Goal: Transaction & Acquisition: Obtain resource

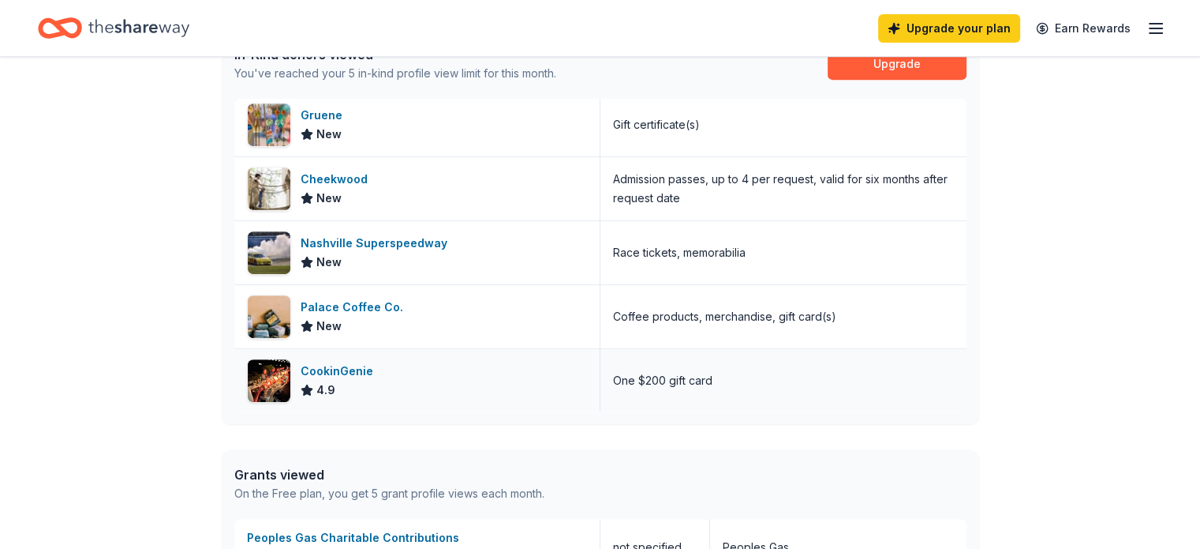
scroll to position [710, 0]
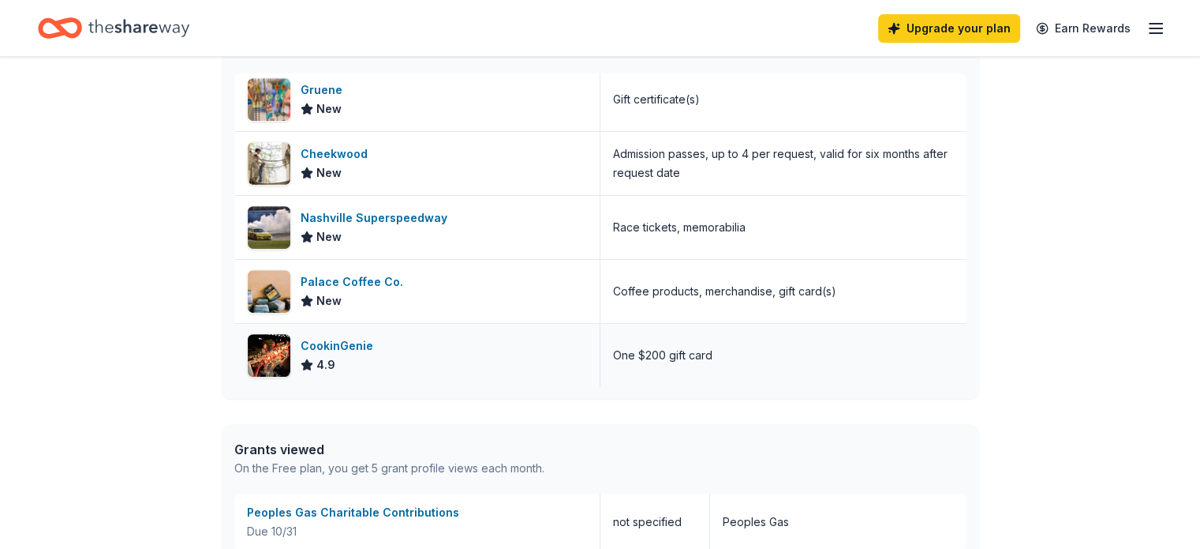
click at [314, 355] on div "4.9" at bounding box center [318, 364] width 35 height 19
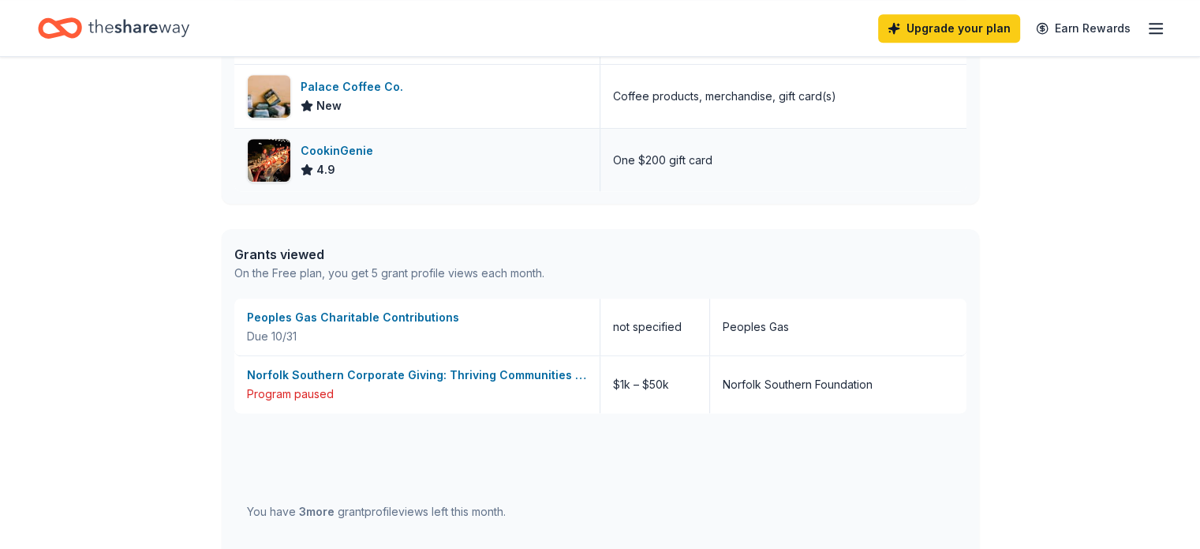
scroll to position [947, 0]
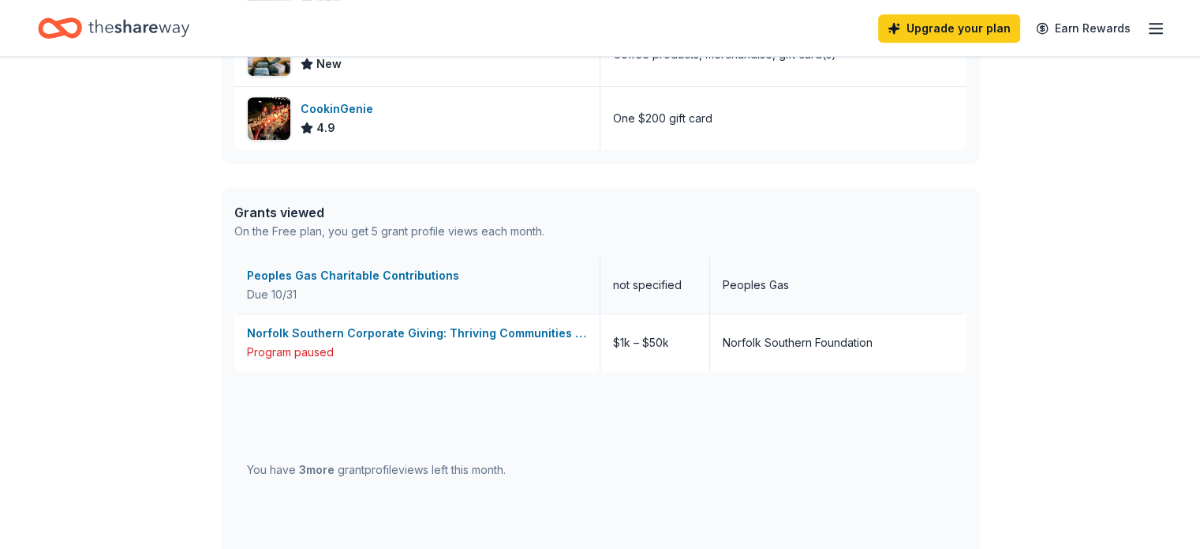
click at [379, 275] on div "Peoples Gas Charitable Contributions" at bounding box center [417, 275] width 340 height 19
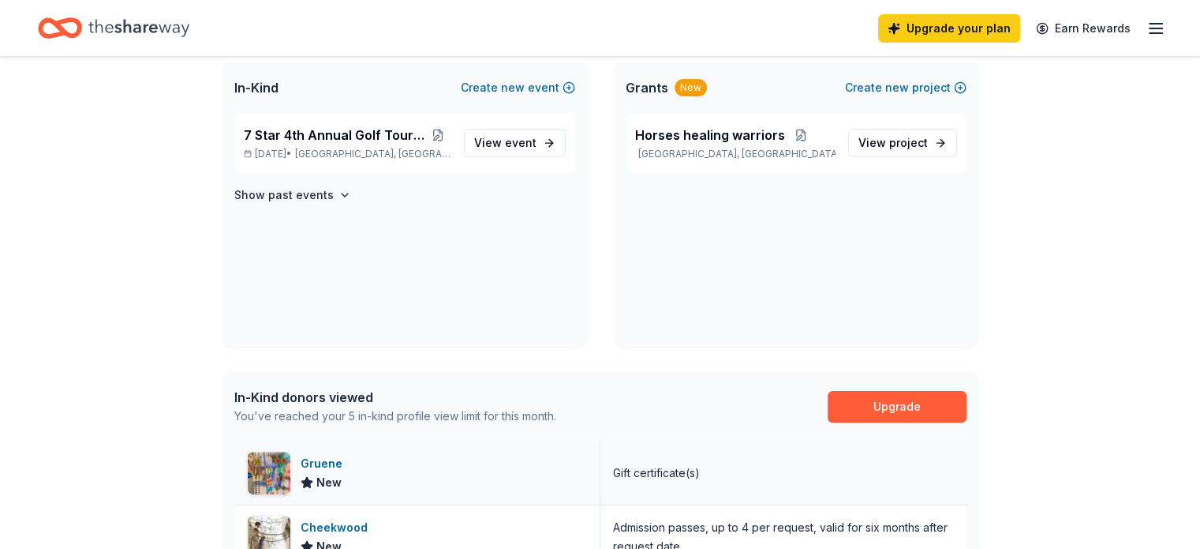
scroll to position [316, 0]
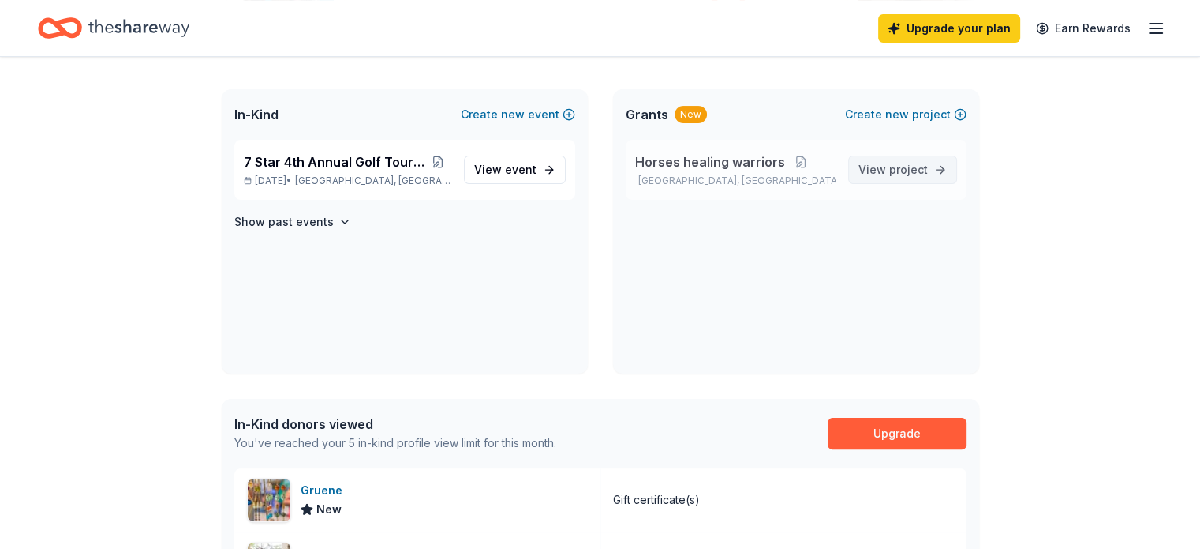
click at [898, 168] on span "project" at bounding box center [909, 169] width 39 height 13
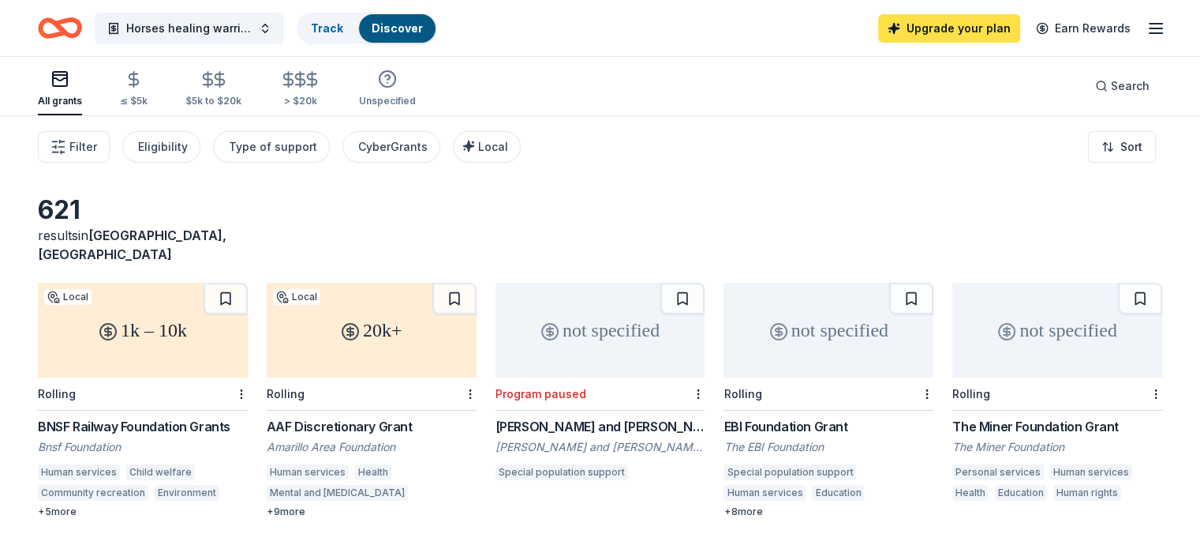
click at [949, 31] on link "Upgrade your plan" at bounding box center [949, 28] width 142 height 28
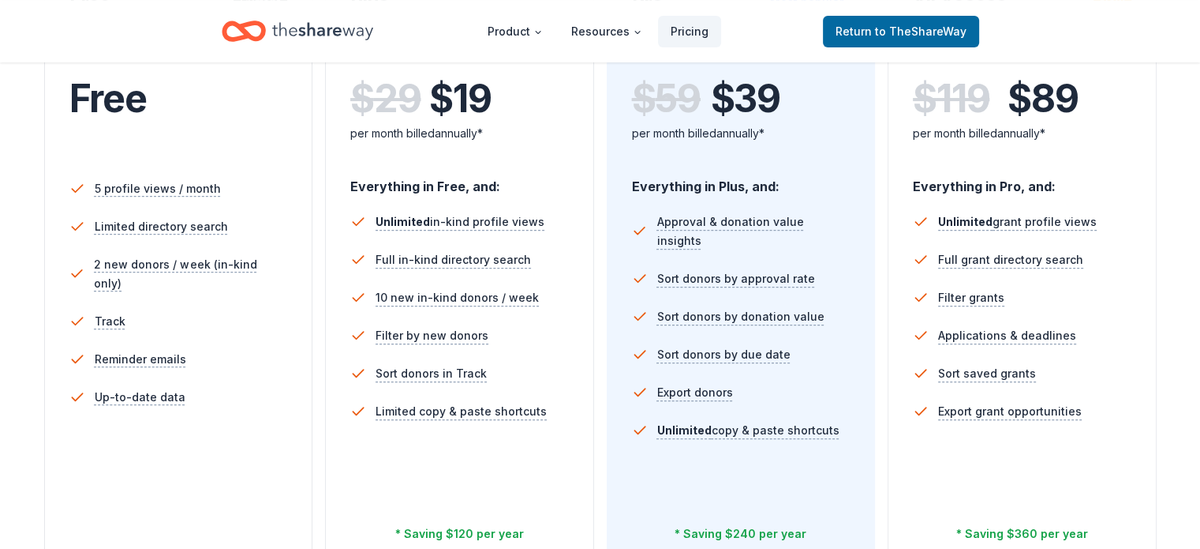
scroll to position [395, 0]
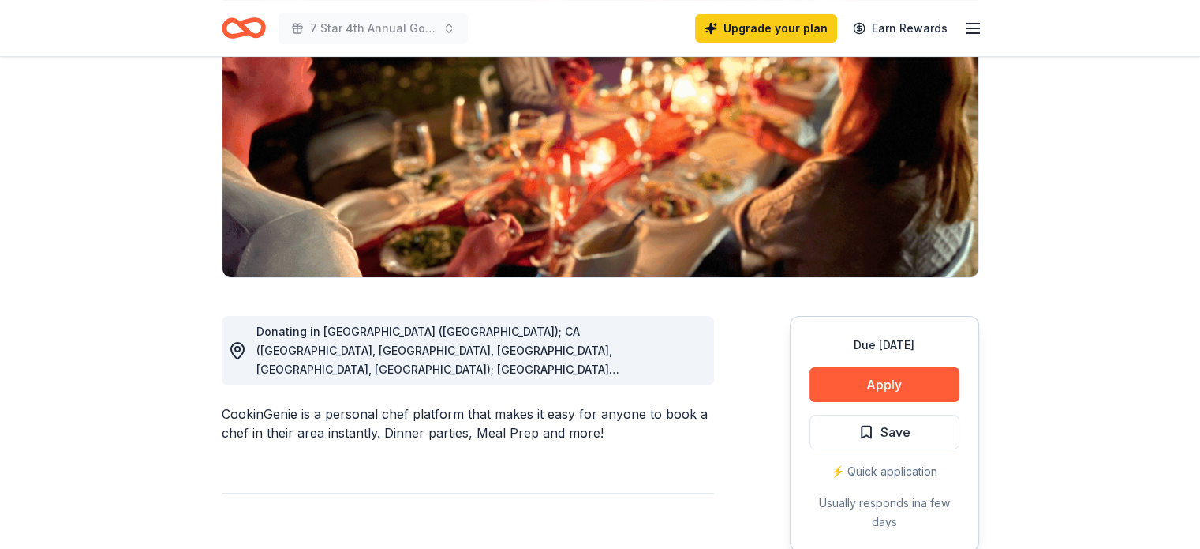
scroll to position [79, 0]
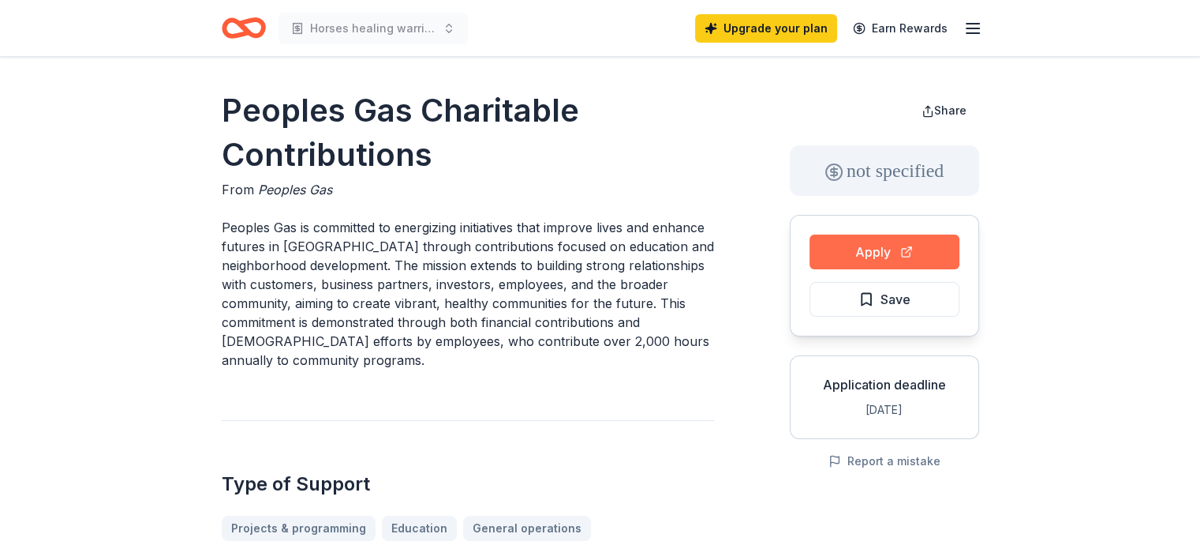
click at [916, 242] on button "Apply" at bounding box center [885, 251] width 150 height 35
